Goal: Navigation & Orientation: Understand site structure

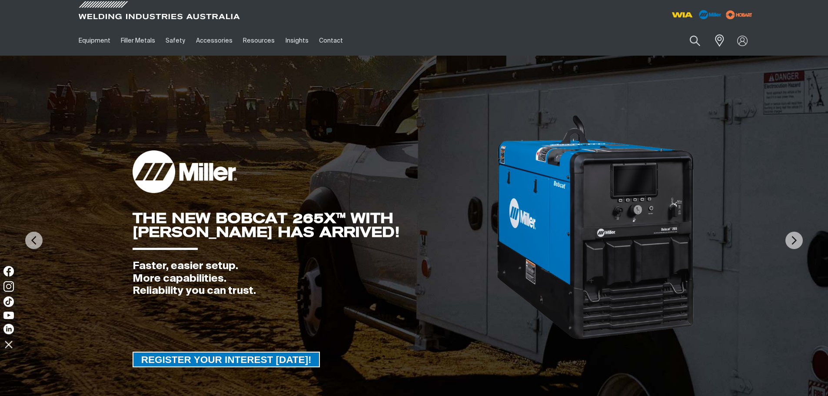
scroll to position [43, 0]
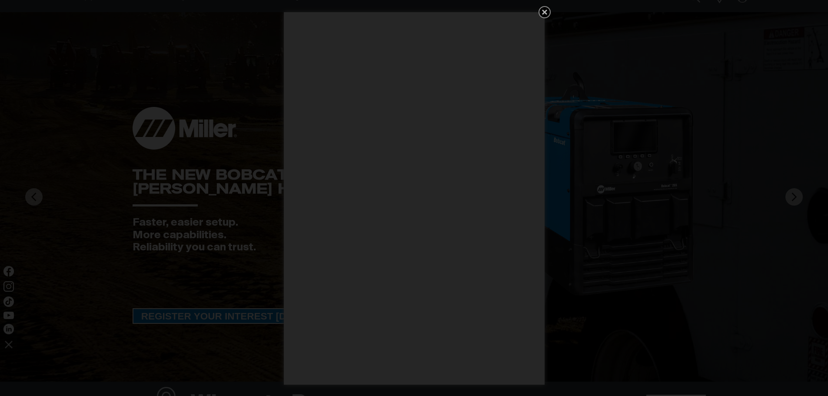
click at [544, 17] on icon "Get 5 WIA Welding Guides Free!" at bounding box center [544, 12] width 10 height 10
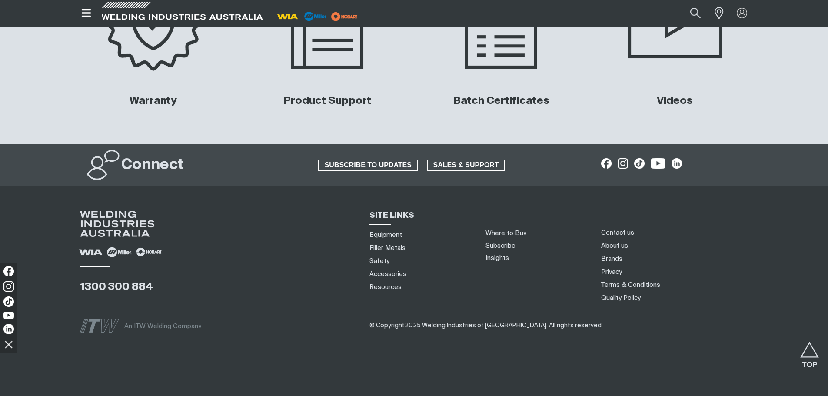
scroll to position [4131, 0]
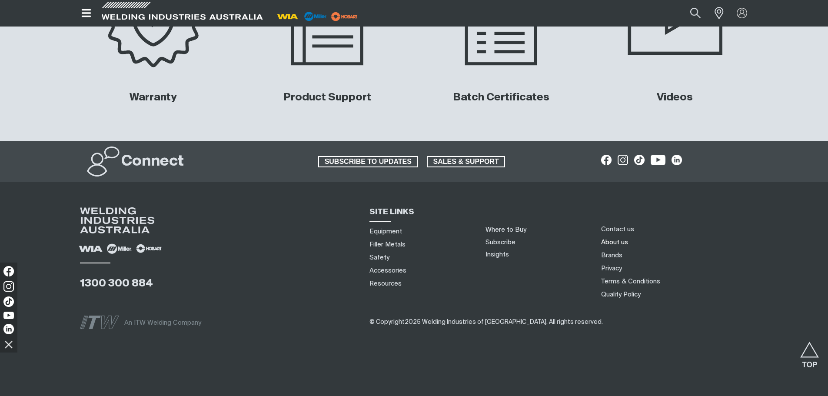
click at [608, 241] on link "About us" at bounding box center [614, 242] width 27 height 9
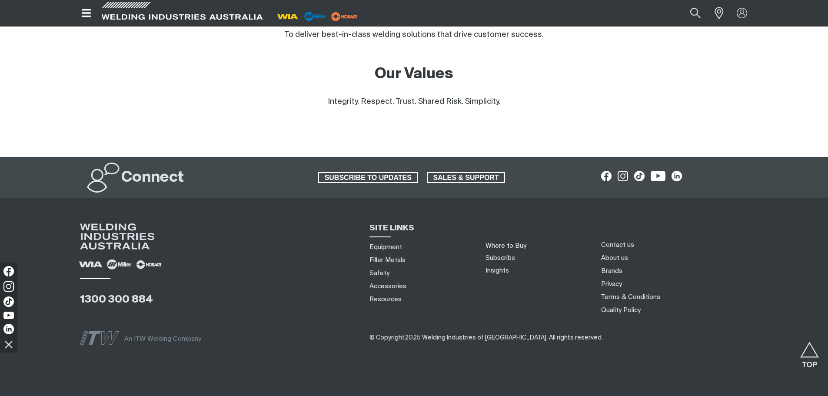
scroll to position [781, 0]
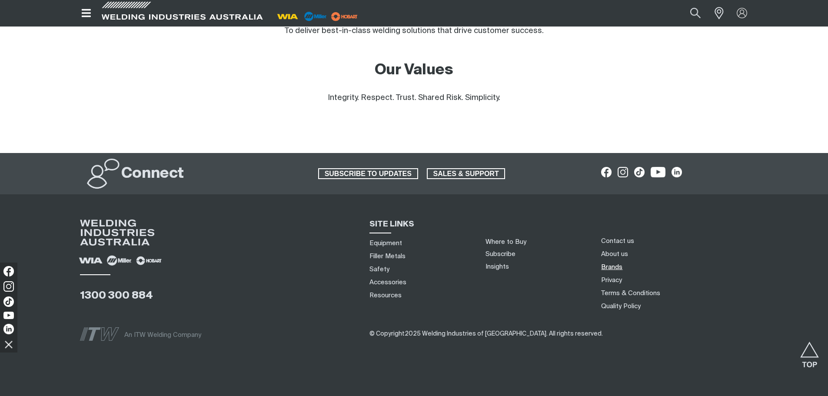
click at [603, 262] on link "Brands" at bounding box center [611, 266] width 21 height 9
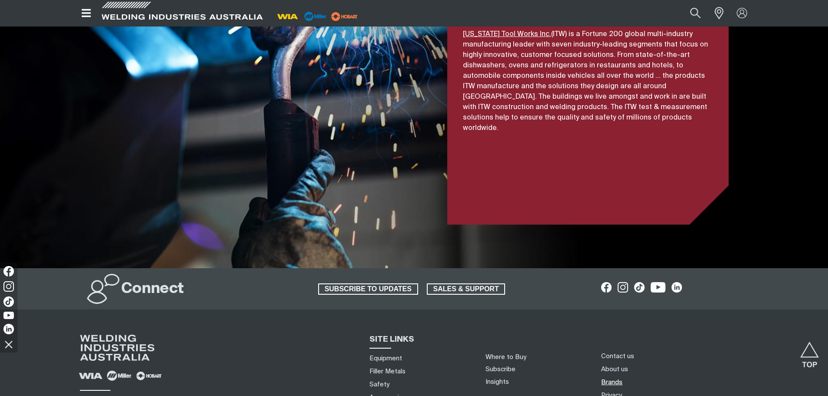
scroll to position [2068, 0]
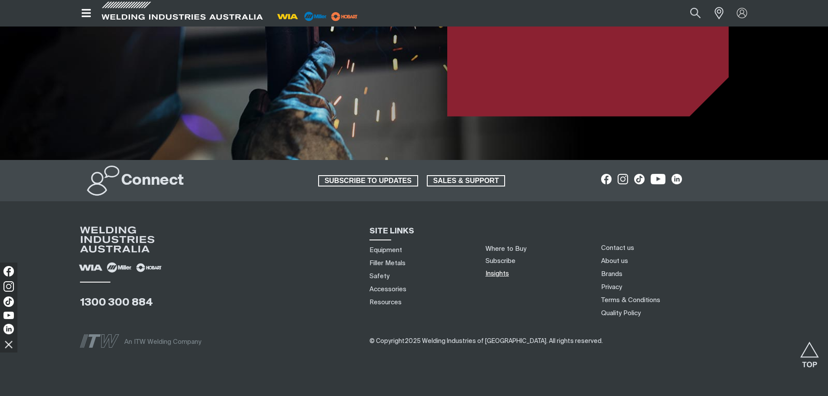
click at [496, 270] on link "Insights" at bounding box center [496, 273] width 23 height 7
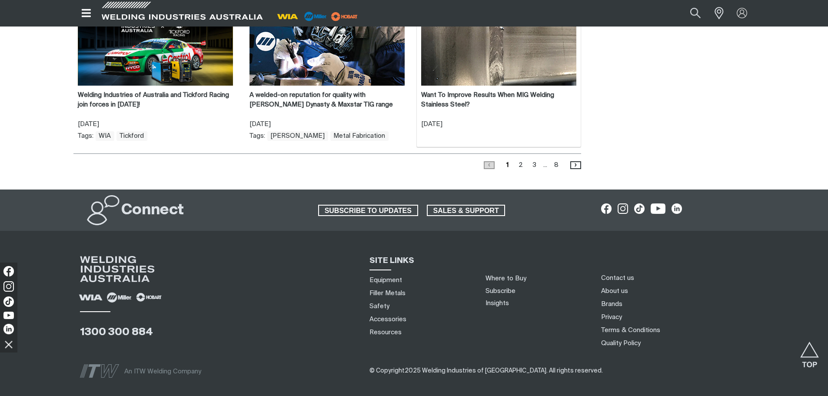
scroll to position [705, 0]
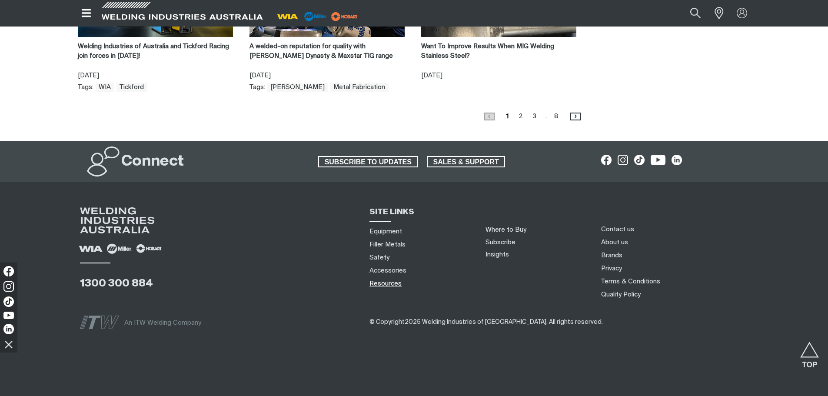
click at [385, 283] on link "Resources" at bounding box center [385, 283] width 32 height 9
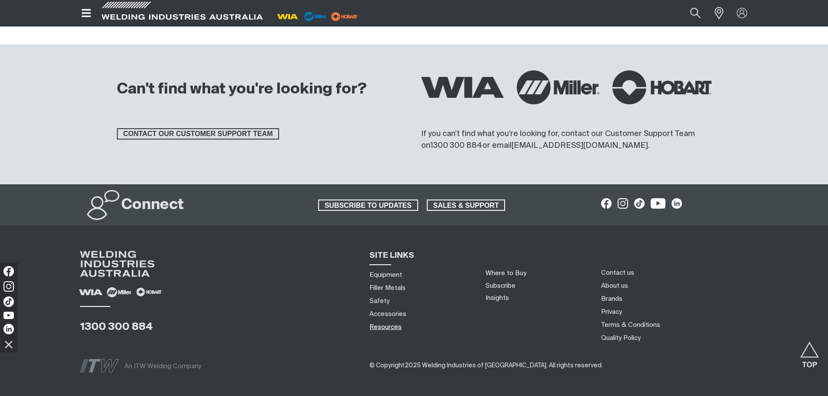
scroll to position [739, 0]
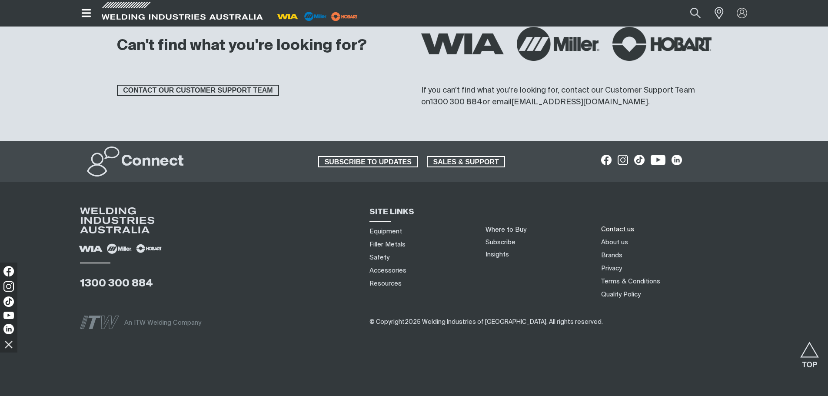
click at [615, 230] on link "Contact us" at bounding box center [617, 229] width 33 height 9
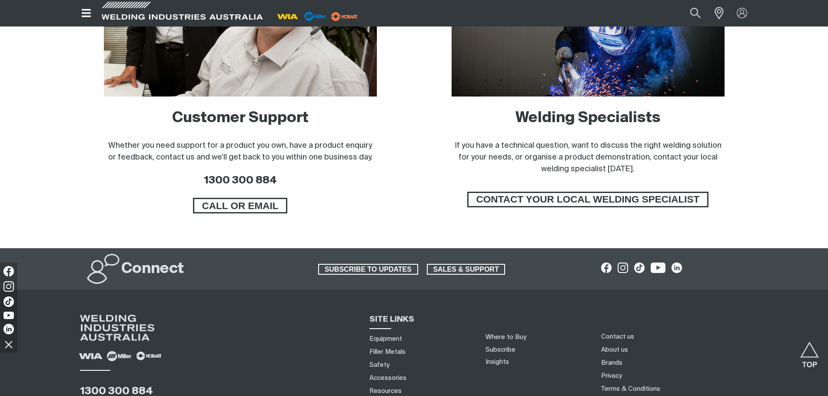
scroll to position [519, 0]
